Goal: Task Accomplishment & Management: Complete application form

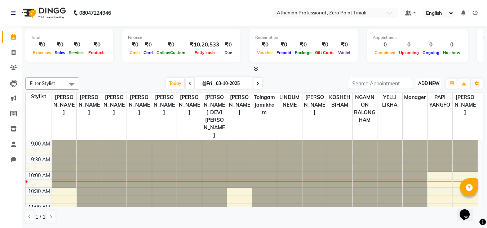
click at [428, 85] on span "ADD NEW" at bounding box center [428, 83] width 21 height 5
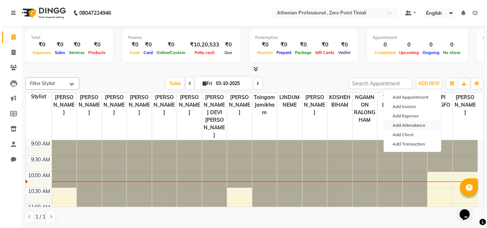
click at [404, 125] on link "Add Attendance" at bounding box center [412, 125] width 57 height 9
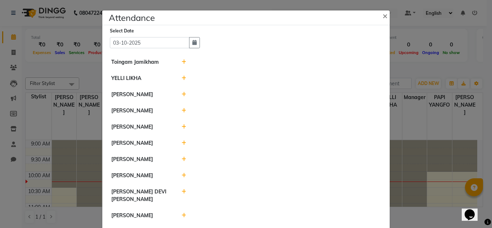
click at [184, 59] on div at bounding box center [281, 62] width 210 height 8
click at [182, 62] on icon at bounding box center [184, 61] width 5 height 5
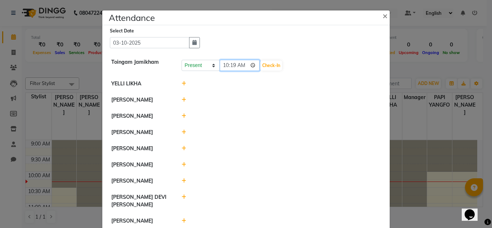
click at [232, 66] on input "10:19" at bounding box center [240, 65] width 40 height 11
type input "10:00"
click at [264, 66] on button "Check-In" at bounding box center [272, 66] width 22 height 10
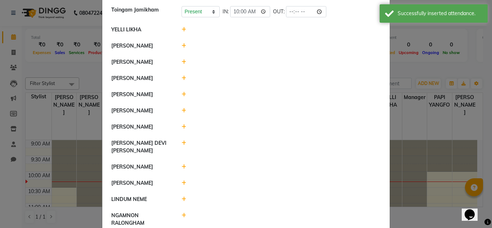
scroll to position [59, 0]
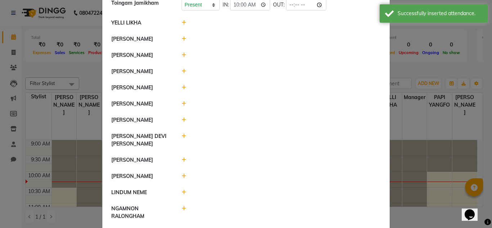
click at [182, 158] on icon at bounding box center [184, 159] width 5 height 5
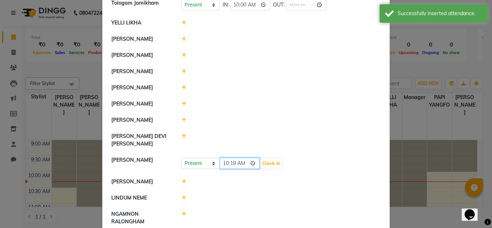
click at [234, 163] on input "10:19" at bounding box center [240, 163] width 40 height 11
type input "10:05"
click at [261, 162] on button "Check-In" at bounding box center [272, 164] width 22 height 10
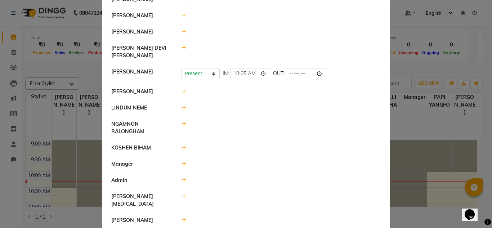
scroll to position [169, 0]
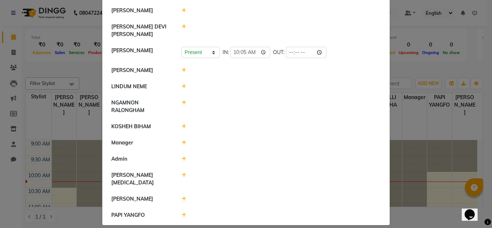
click at [182, 196] on icon at bounding box center [184, 198] width 5 height 5
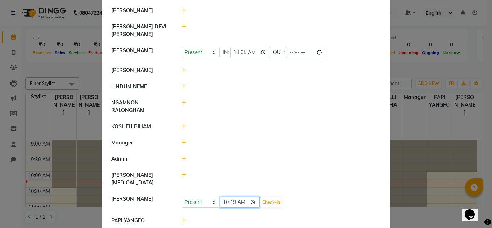
click at [224, 197] on input "10:19" at bounding box center [240, 202] width 40 height 11
type input "08:00"
click at [261, 198] on button "Check-In" at bounding box center [272, 203] width 22 height 10
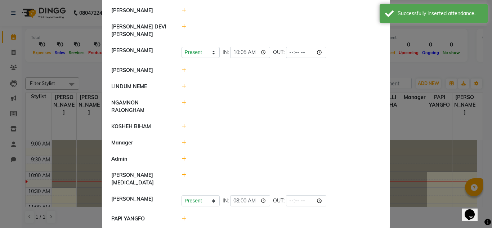
click at [182, 127] on icon at bounding box center [184, 126] width 5 height 5
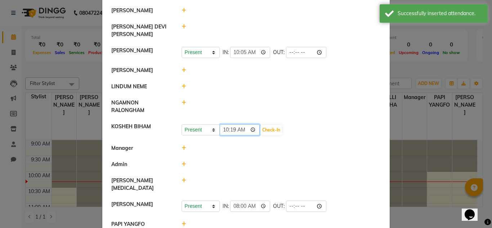
click at [223, 131] on input "10:19" at bounding box center [240, 129] width 40 height 11
type input "06:19"
type input "06:08"
click at [223, 131] on input "time" at bounding box center [240, 129] width 40 height 11
type input "08:00"
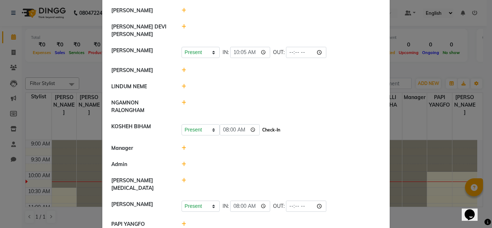
click at [261, 129] on button "Check-In" at bounding box center [272, 130] width 22 height 10
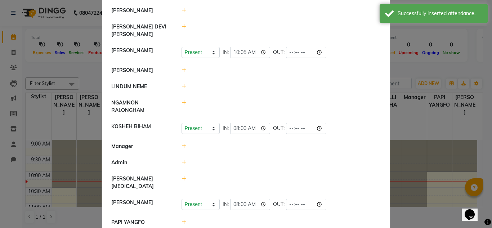
click at [182, 103] on icon at bounding box center [184, 102] width 5 height 5
click at [223, 104] on input "10:19" at bounding box center [240, 106] width 40 height 11
type input "08:00"
click at [262, 105] on button "Check-In" at bounding box center [272, 106] width 22 height 10
click at [182, 88] on icon at bounding box center [184, 86] width 5 height 5
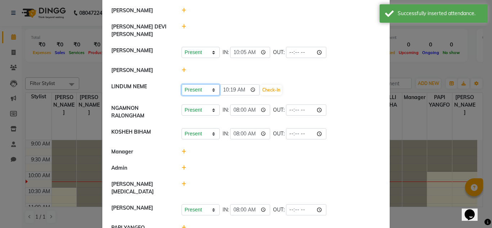
click at [196, 91] on select "Present Absent Late Half Day Weekly Off" at bounding box center [201, 89] width 38 height 11
select select "A"
click at [182, 84] on select "Present Absent Late Half Day Weekly Off" at bounding box center [201, 89] width 38 height 11
click at [226, 91] on button "Save" at bounding box center [228, 90] width 14 height 10
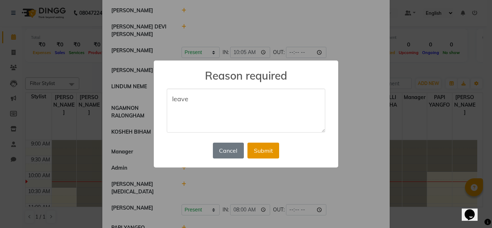
type textarea "leave"
click at [257, 146] on button "Submit" at bounding box center [264, 151] width 32 height 16
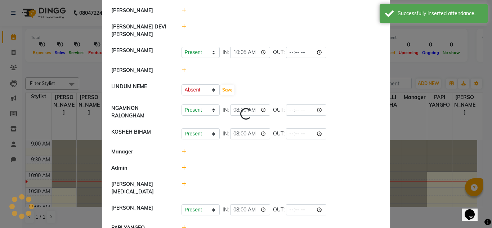
scroll to position [0, 0]
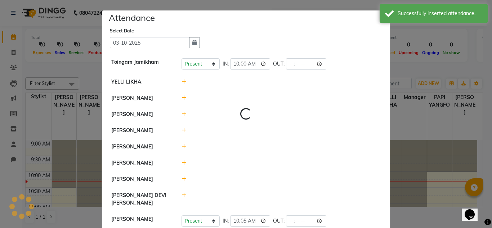
select select "A"
click at [182, 98] on icon at bounding box center [184, 98] width 5 height 5
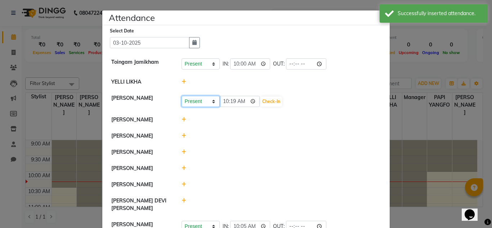
click at [198, 103] on select "Present Absent Late Half Day Weekly Off" at bounding box center [201, 101] width 38 height 11
select select "A"
click at [182, 96] on select "Present Absent Late Half Day Weekly Off" at bounding box center [201, 101] width 38 height 11
click at [226, 102] on button "Save" at bounding box center [228, 102] width 14 height 10
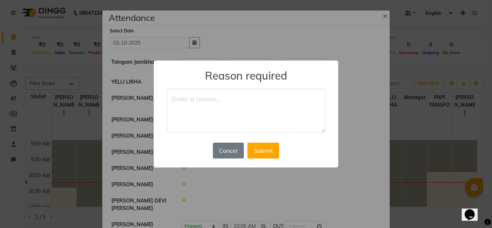
click at [195, 95] on textarea at bounding box center [246, 111] width 159 height 44
type textarea "leave"
click at [270, 153] on button "Submit" at bounding box center [264, 151] width 32 height 16
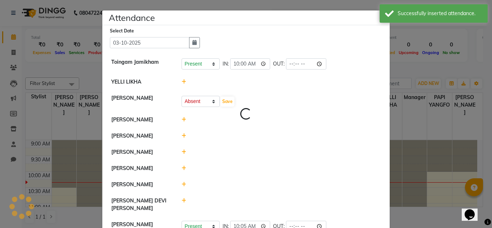
select select "A"
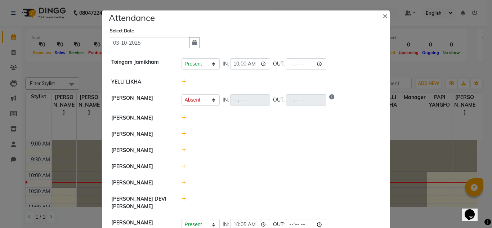
click at [182, 133] on icon at bounding box center [184, 134] width 5 height 5
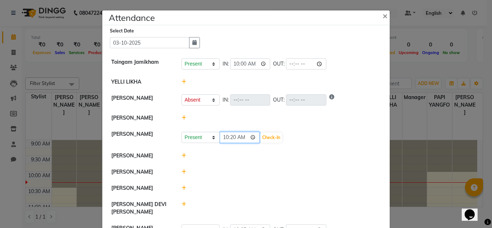
click at [231, 137] on input "10:20" at bounding box center [240, 137] width 40 height 11
type input "10:09"
type input "10:00"
click at [261, 139] on button "Check-In" at bounding box center [272, 138] width 22 height 10
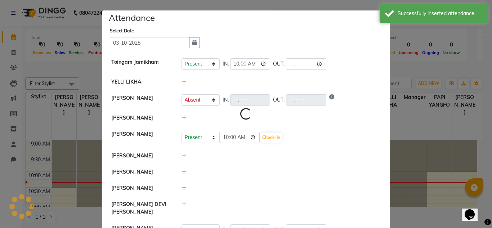
select select "A"
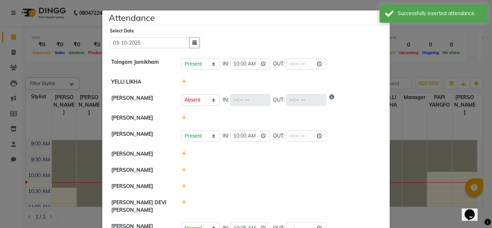
click at [182, 155] on icon at bounding box center [184, 153] width 5 height 5
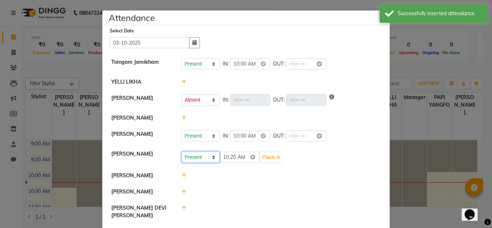
click at [203, 160] on select "Present Absent Late Half Day Weekly Off" at bounding box center [201, 157] width 38 height 11
select select "A"
click at [182, 152] on select "Present Absent Late Half Day Weekly Off" at bounding box center [201, 157] width 38 height 11
click at [225, 155] on button "Save" at bounding box center [228, 157] width 14 height 10
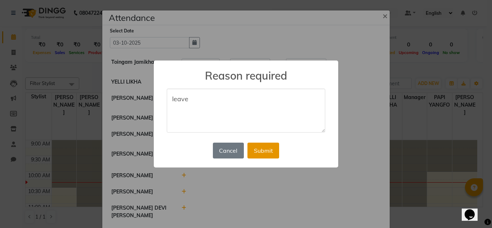
type textarea "leave"
click at [266, 148] on button "Submit" at bounding box center [264, 151] width 32 height 16
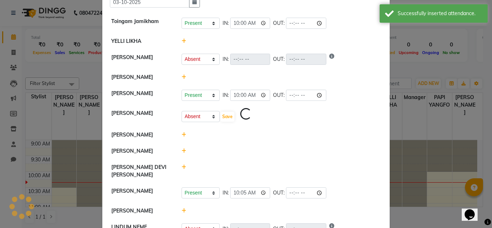
select select "A"
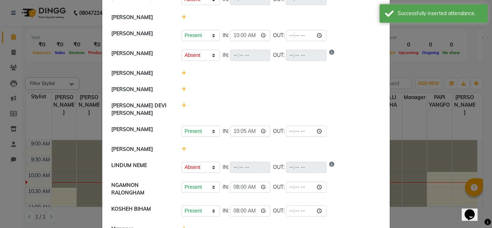
scroll to position [101, 0]
click at [182, 92] on icon at bounding box center [184, 88] width 5 height 5
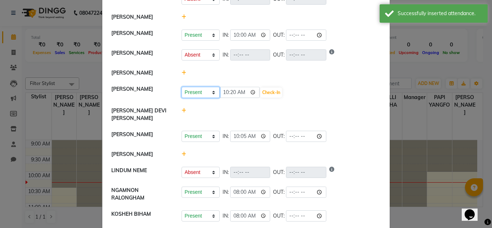
drag, startPoint x: 200, startPoint y: 104, endPoint x: 196, endPoint y: 119, distance: 15.2
click at [196, 119] on ul "Toingam Jamikham Present Absent Late Half Day Weekly Off IN: 10:00 OUT: YELLI L…" at bounding box center [246, 135] width 284 height 365
select select "A"
click at [182, 94] on select "Present Absent Late Half Day Weekly Off" at bounding box center [201, 92] width 38 height 11
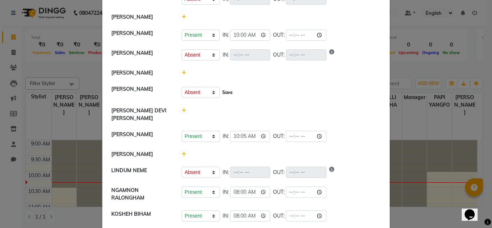
click at [223, 98] on button "Save" at bounding box center [228, 93] width 14 height 10
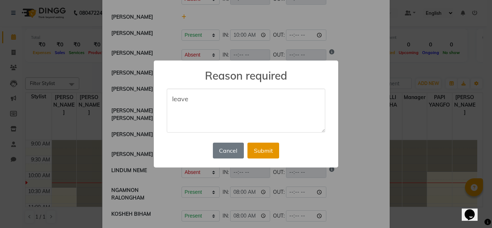
type textarea "leave"
click at [267, 148] on button "Submit" at bounding box center [264, 151] width 32 height 16
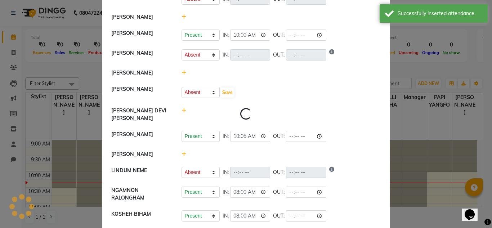
select select "A"
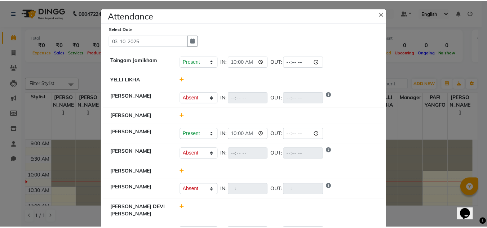
scroll to position [0, 0]
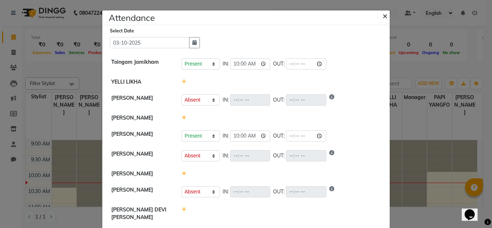
click at [383, 14] on span "×" at bounding box center [385, 15] width 5 height 11
